Goal: Transaction & Acquisition: Purchase product/service

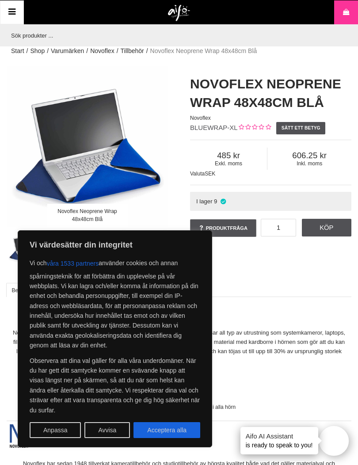
click at [161, 427] on button "Acceptera alla" at bounding box center [166, 430] width 67 height 16
checkbox input "true"
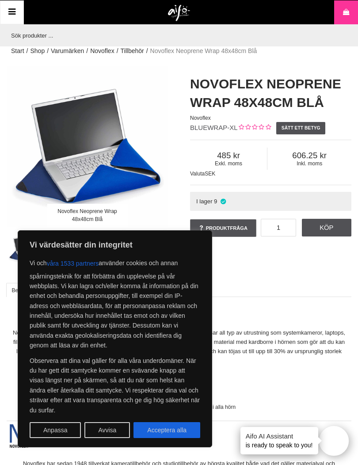
checkbox input "true"
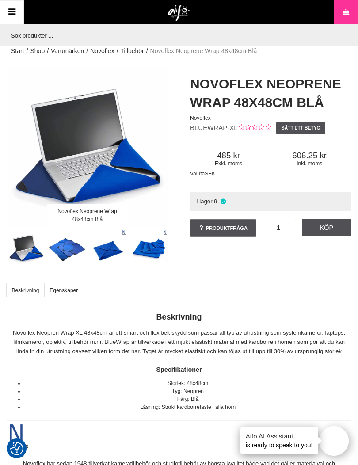
click at [198, 338] on p "Novoflex Neopren Wrap XL 48x48cm är ett smart och flexibelt skydd som passar al…" at bounding box center [179, 341] width 344 height 27
click at [244, 22] on div "Varukorg" at bounding box center [274, 12] width 168 height 24
click at [331, 21] on div "Varukorg" at bounding box center [274, 12] width 168 height 24
click at [341, 15] on icon at bounding box center [345, 13] width 9 height 10
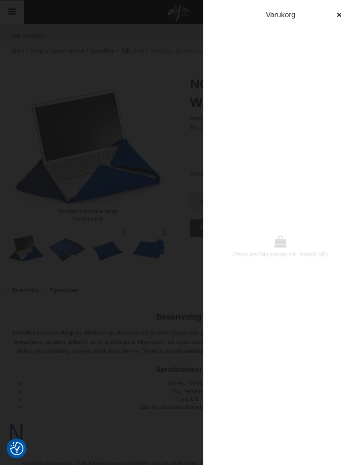
click at [342, 13] on icon "button" at bounding box center [339, 15] width 6 height 6
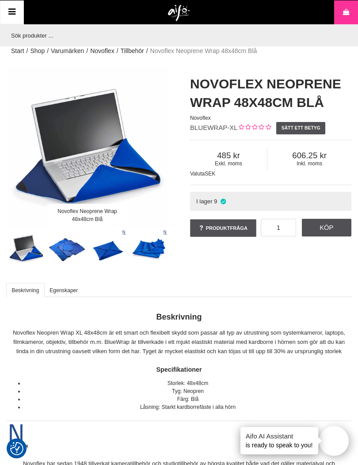
click at [350, 13] on icon at bounding box center [345, 13] width 9 height 10
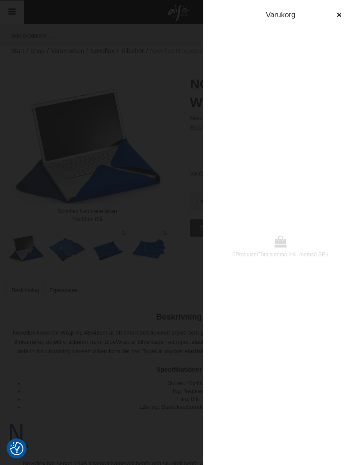
click at [340, 16] on icon "button" at bounding box center [339, 15] width 6 height 6
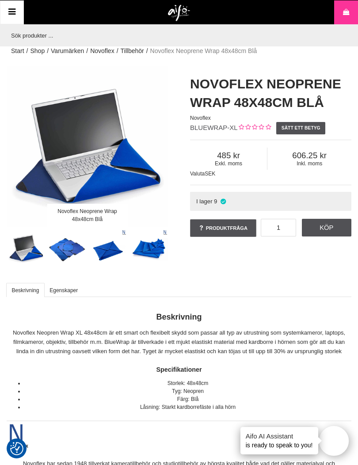
click at [353, 197] on div "Novoflex Neoprene Wrap 48x48cm Blå Novoflex BLUEWRAP-XL Sätt ett betyg Exkl. mo…" at bounding box center [270, 157] width 183 height 182
click at [215, 231] on link "Produktfråga" at bounding box center [223, 228] width 66 height 18
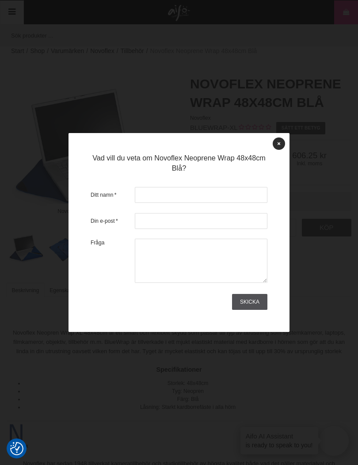
click at [281, 146] on link at bounding box center [278, 143] width 12 height 12
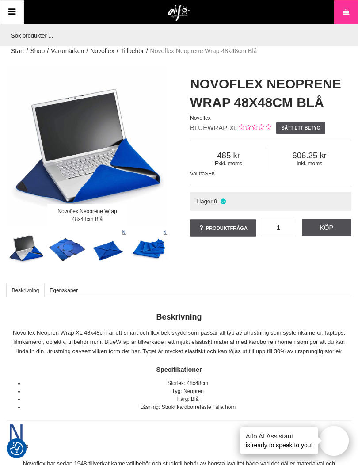
click at [270, 147] on div "Exkl. moms 485 Inkl. moms 606.25 Valuta SEK" at bounding box center [270, 162] width 161 height 45
